Goal: Task Accomplishment & Management: Manage account settings

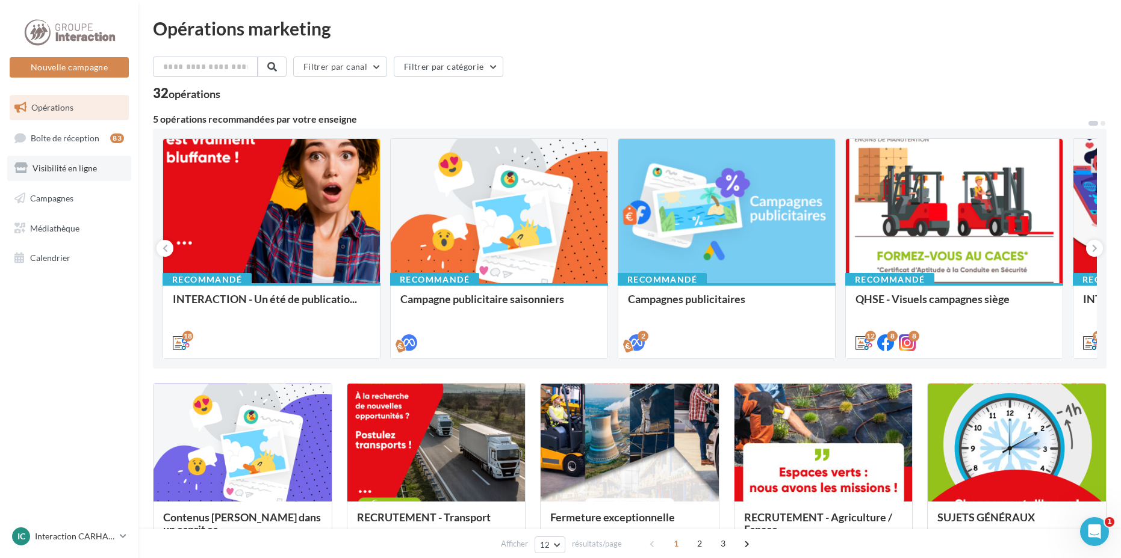
click at [73, 159] on link "Visibilité en ligne" at bounding box center [69, 168] width 124 height 25
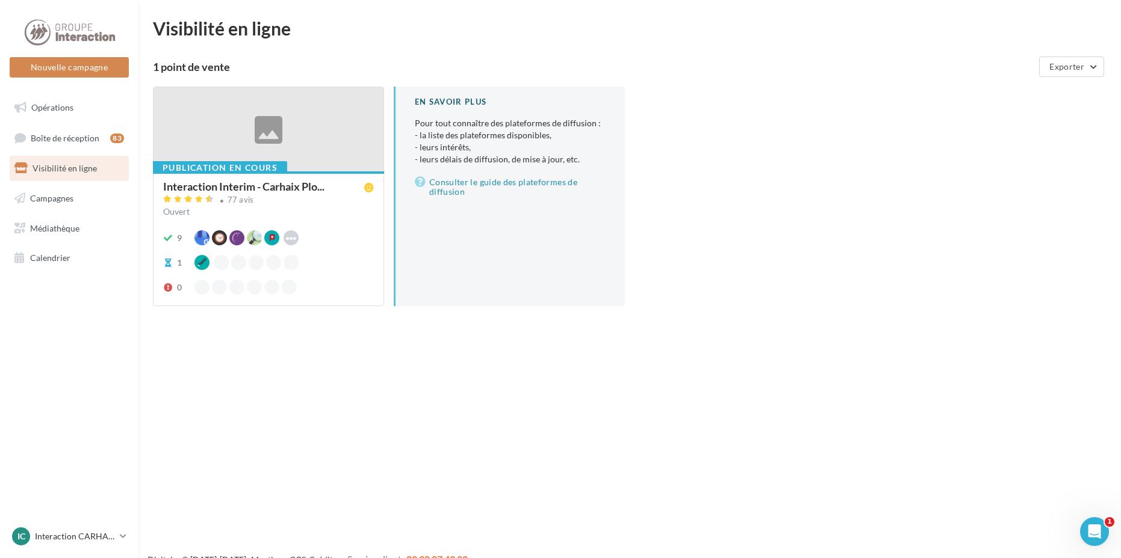
click at [271, 131] on div at bounding box center [268, 129] width 230 height 85
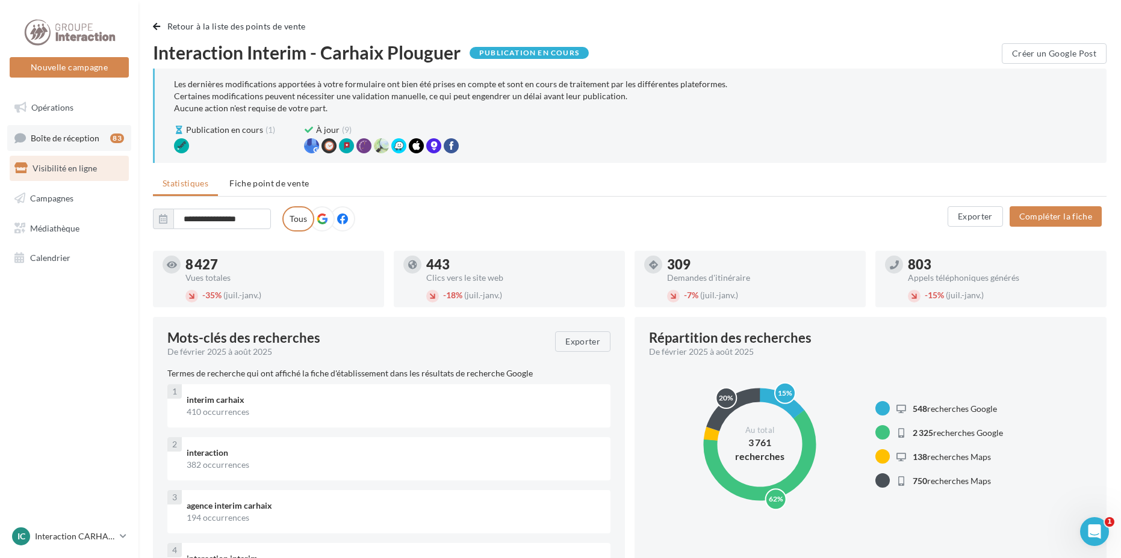
click at [93, 149] on link "Boîte de réception 83" at bounding box center [69, 138] width 124 height 26
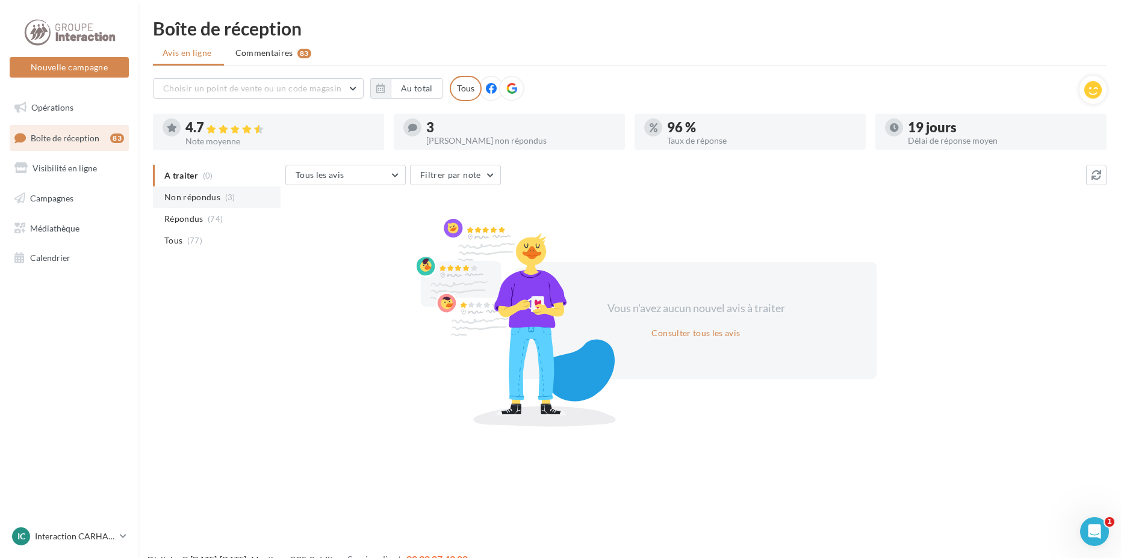
click at [230, 201] on span "(3)" at bounding box center [230, 198] width 10 height 10
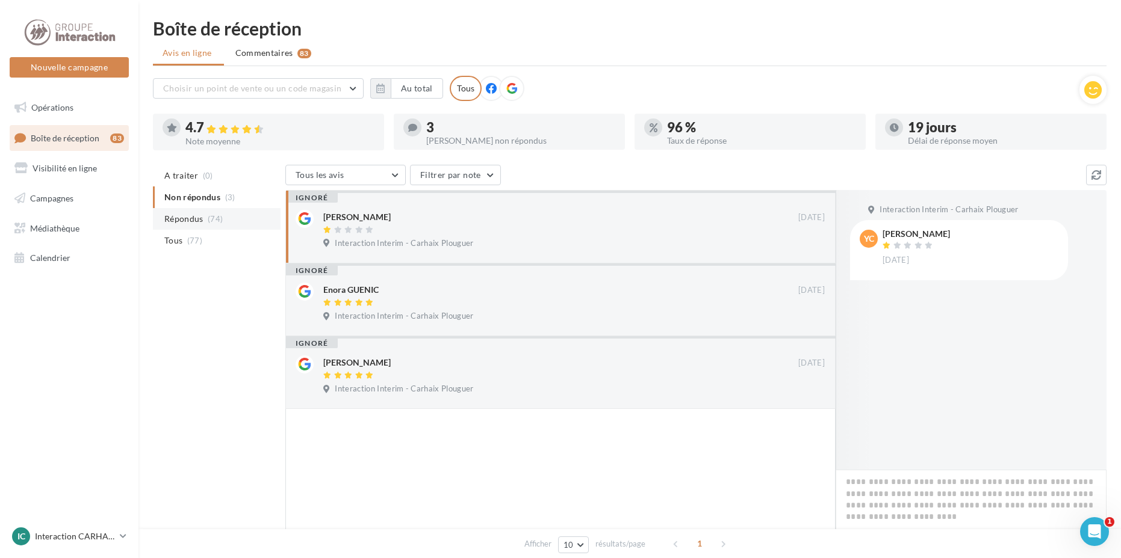
click at [208, 214] on span "(74)" at bounding box center [215, 219] width 15 height 10
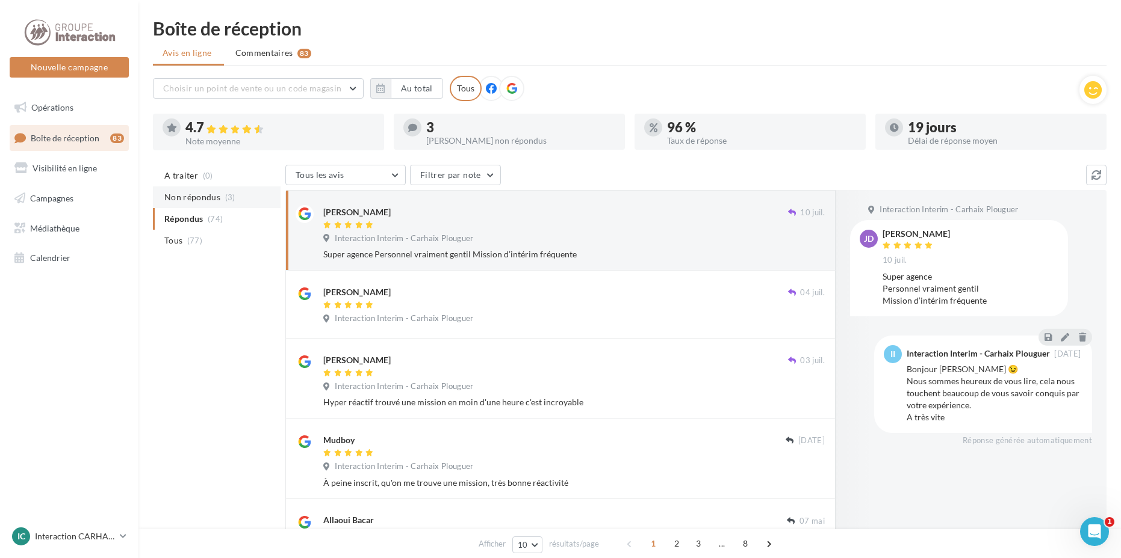
click at [241, 203] on li "Non répondus (3)" at bounding box center [217, 198] width 128 height 22
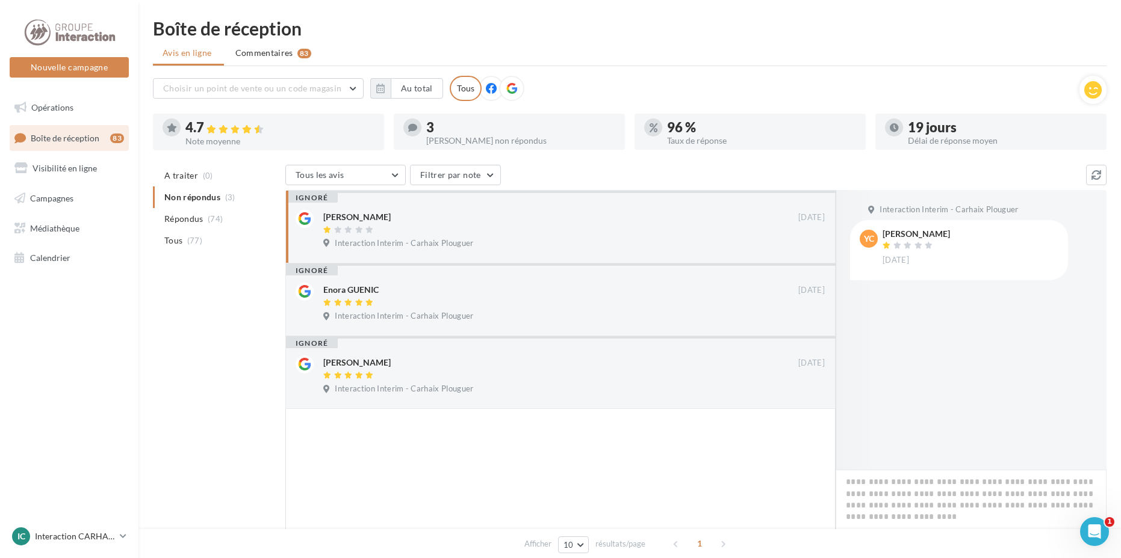
click at [459, 237] on div "Yann Cras 01/03/2022 Interaction Interim - Carhaix Plouguer" at bounding box center [573, 231] width 501 height 43
click at [203, 169] on li "A traiter (0)" at bounding box center [217, 176] width 128 height 22
